Goal: Information Seeking & Learning: Learn about a topic

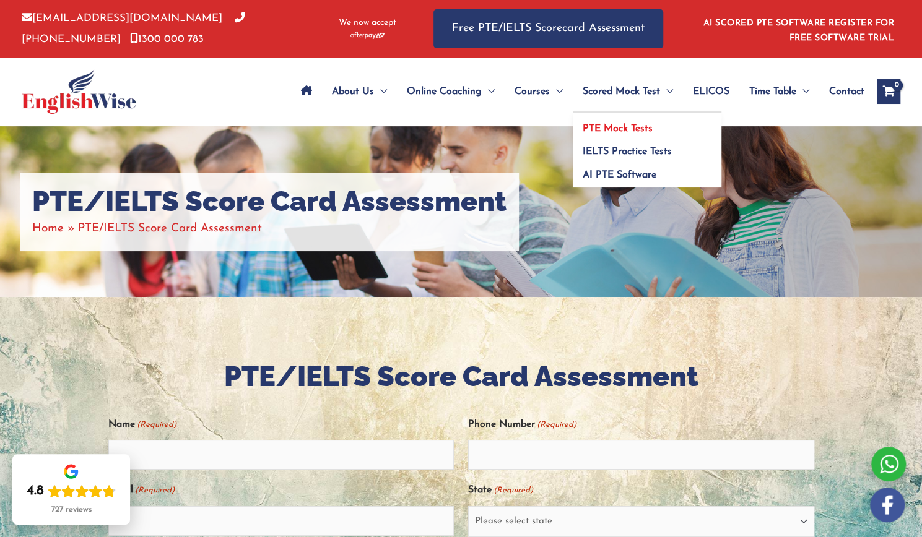
click at [603, 123] on link "PTE Mock Tests" at bounding box center [647, 125] width 149 height 24
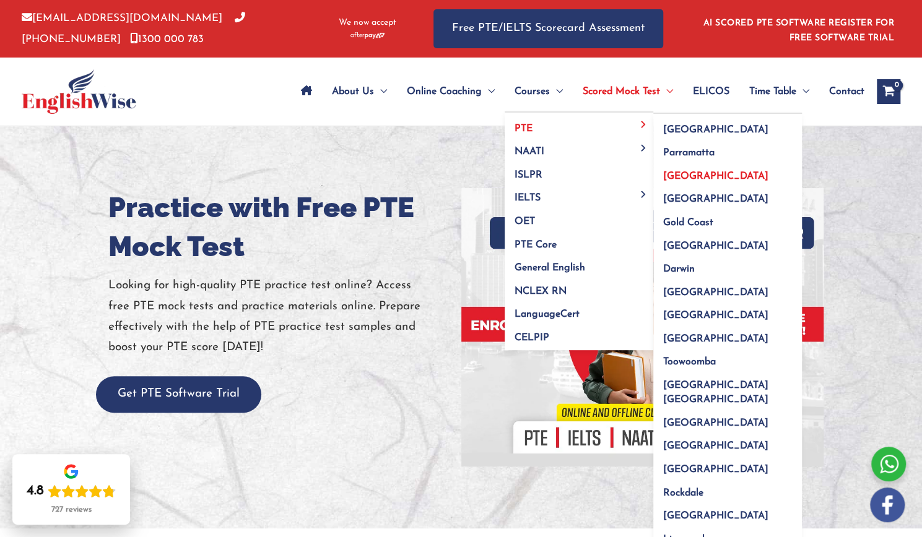
click at [684, 175] on span "[GEOGRAPHIC_DATA]" at bounding box center [715, 176] width 105 height 10
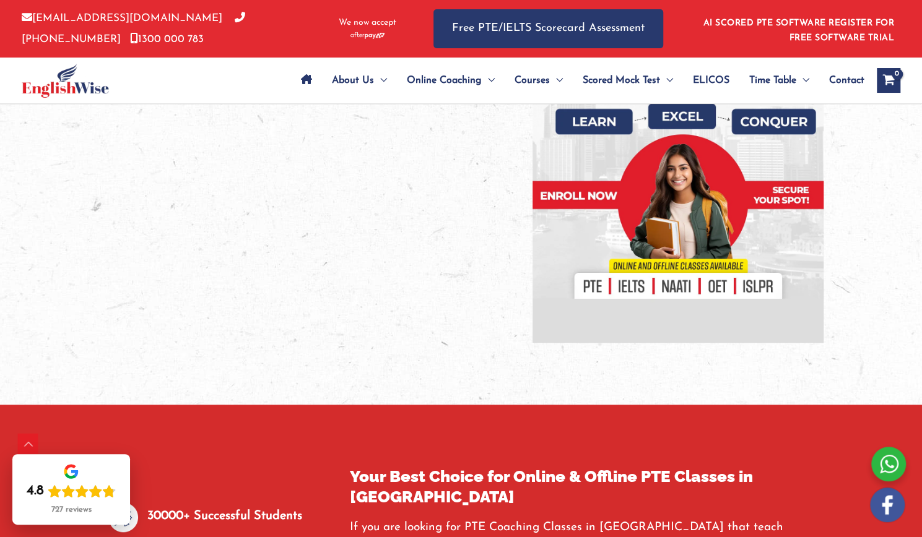
scroll to position [317, 0]
